Goal: Information Seeking & Learning: Learn about a topic

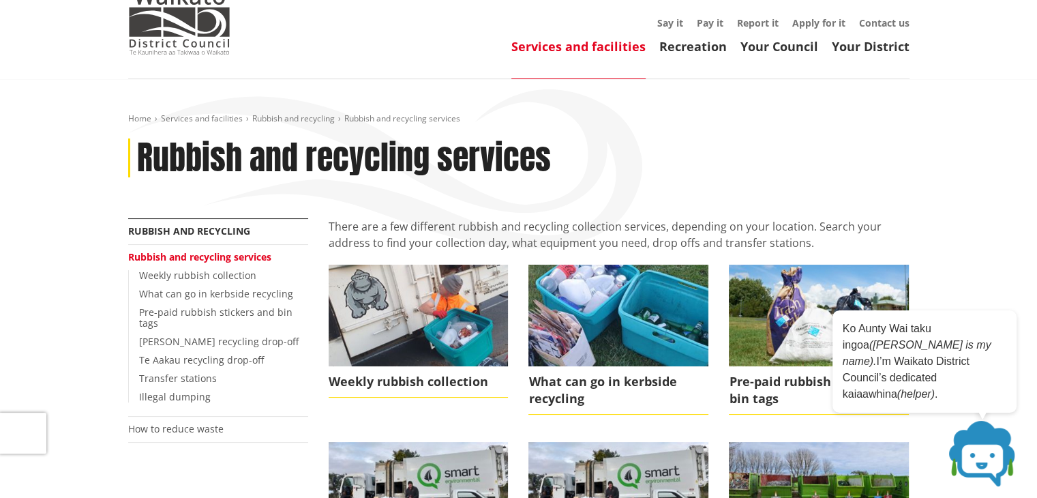
scroll to position [136, 0]
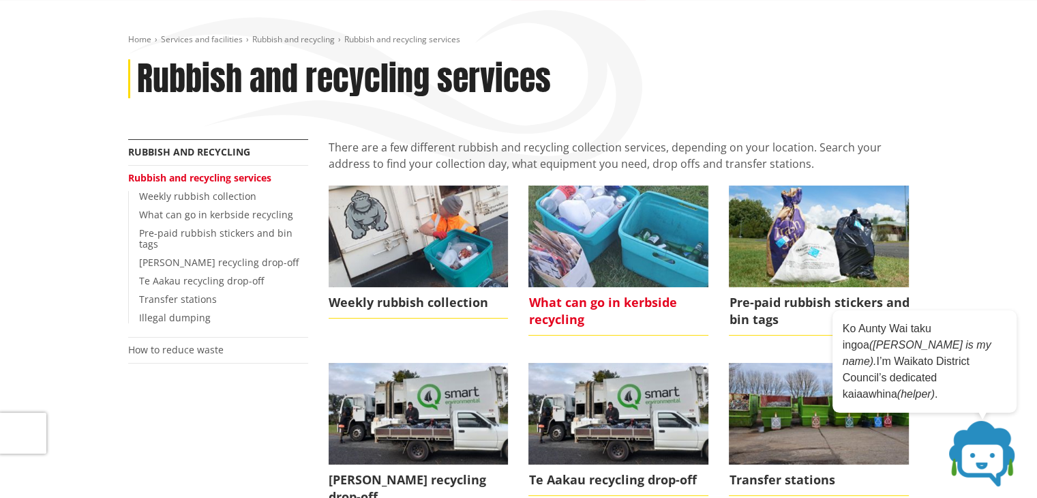
click at [572, 305] on span "What can go in kerbside recycling" at bounding box center [619, 311] width 180 height 48
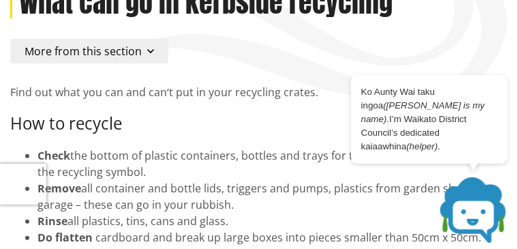
scroll to position [171, 0]
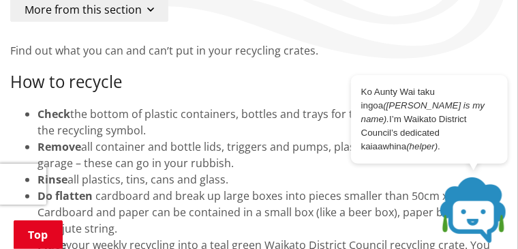
click at [255, 80] on h3 "How to recycle" at bounding box center [259, 82] width 498 height 20
drag, startPoint x: 245, startPoint y: 173, endPoint x: 259, endPoint y: 176, distance: 14.7
click at [246, 173] on div "Rinse all plastics, tins, cans and glass." at bounding box center [273, 179] width 471 height 16
click at [497, 88] on icon at bounding box center [497, 84] width 7 height 7
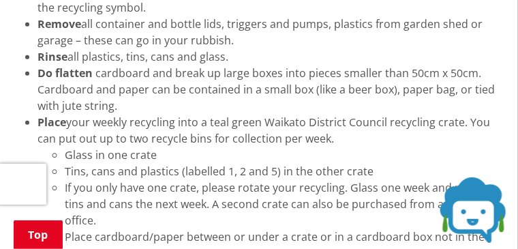
scroll to position [239, 0]
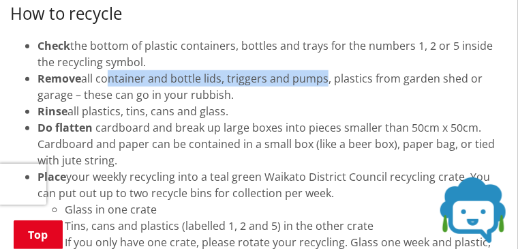
drag, startPoint x: 108, startPoint y: 75, endPoint x: 325, endPoint y: 81, distance: 216.3
click at [325, 81] on div "Remove all container and bottle lids, triggers and pumps, plastics from garden …" at bounding box center [273, 86] width 471 height 33
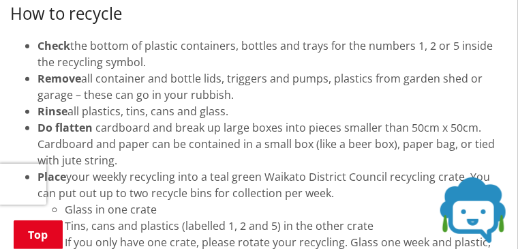
click at [245, 105] on div "Rinse all plastics, tins, cans and glass." at bounding box center [273, 111] width 471 height 16
click at [237, 95] on div "Remove all container and bottle lids, triggers and pumps, plastics from garden …" at bounding box center [273, 86] width 471 height 33
